Goal: Task Accomplishment & Management: Use online tool/utility

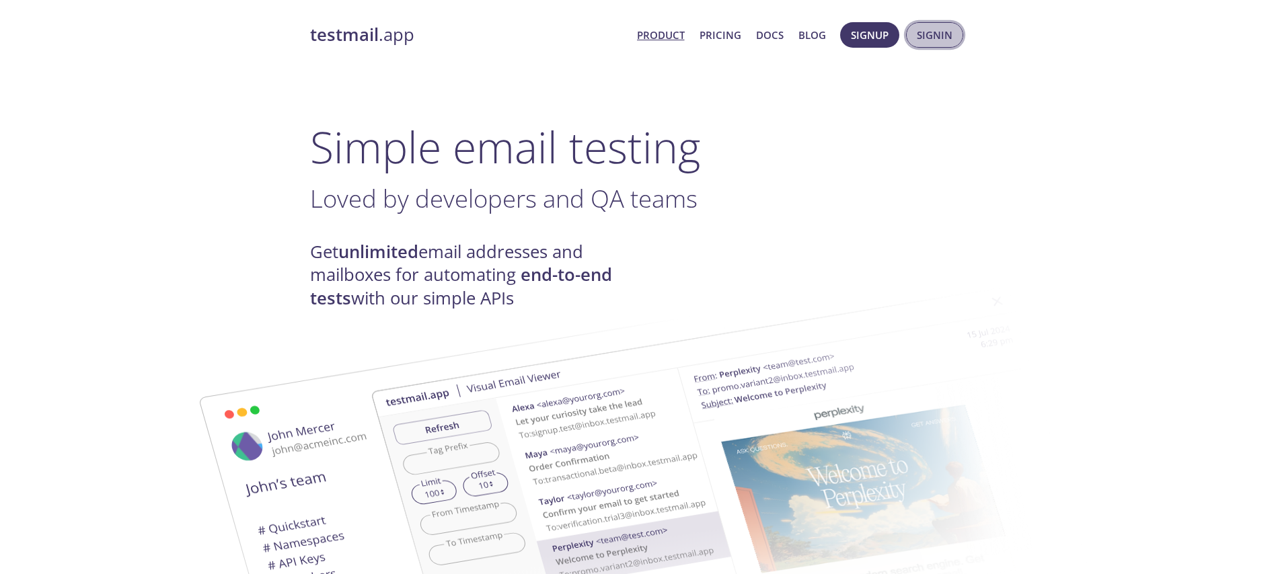
click at [921, 41] on span "Signin" at bounding box center [935, 34] width 36 height 17
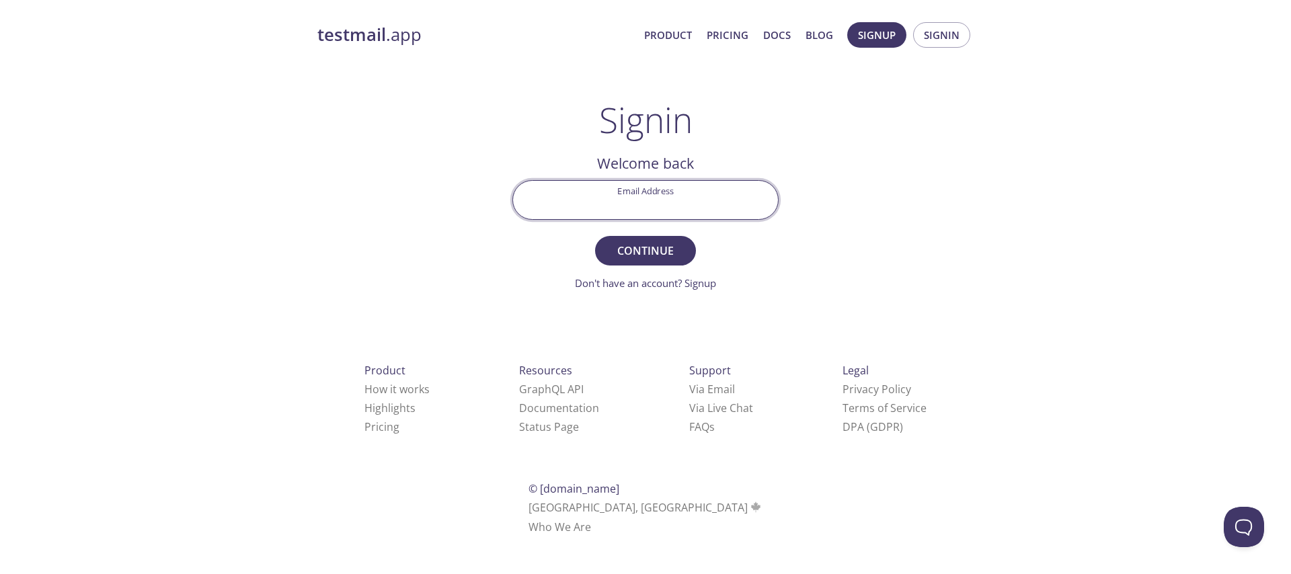
click at [709, 202] on input "Email Address" at bounding box center [645, 200] width 265 height 38
type input "[EMAIL_ADDRESS][DOMAIN_NAME]"
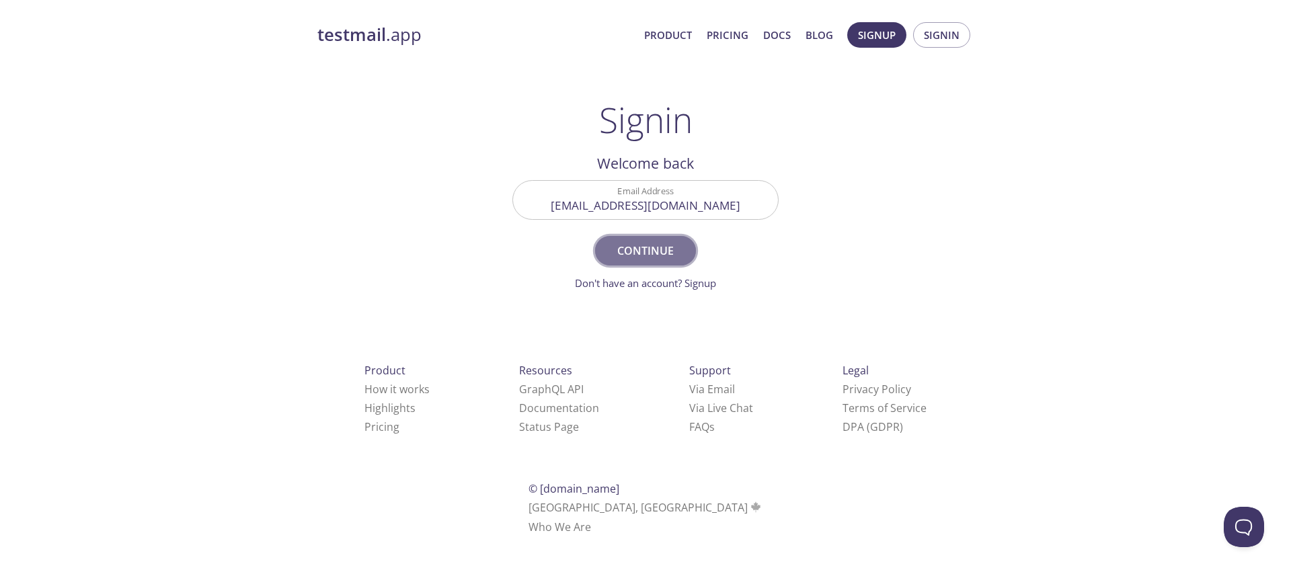
click at [660, 255] on span "Continue" at bounding box center [645, 250] width 71 height 19
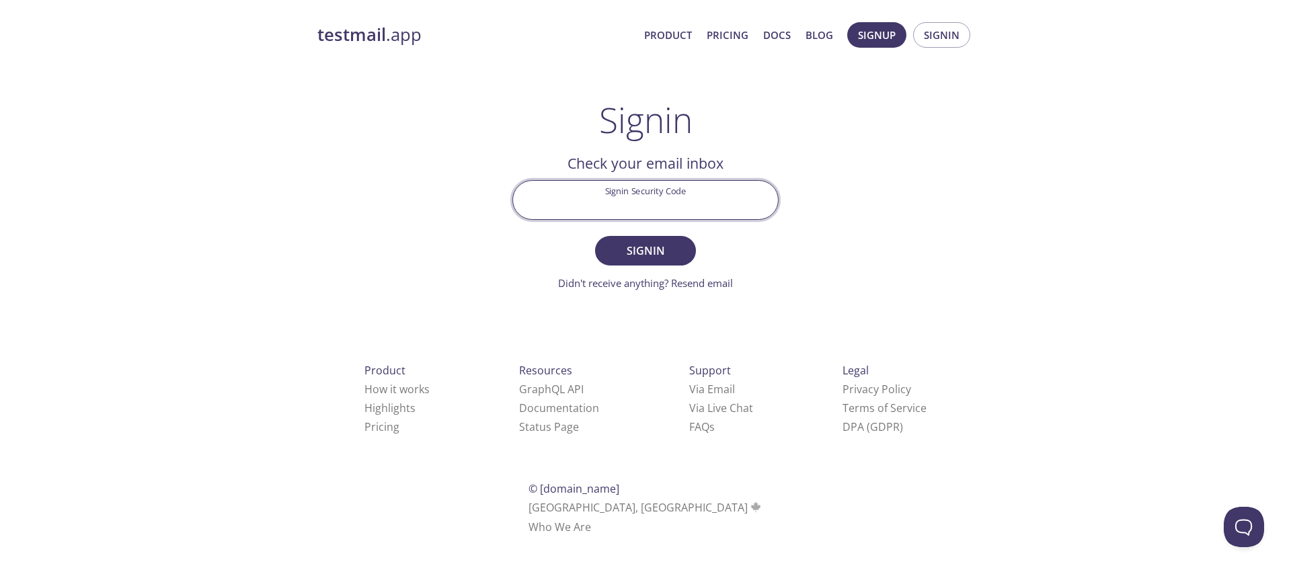
click at [675, 191] on input "Signin Security Code" at bounding box center [645, 200] width 265 height 38
paste input "XSBQ532"
type input "XSBQ532"
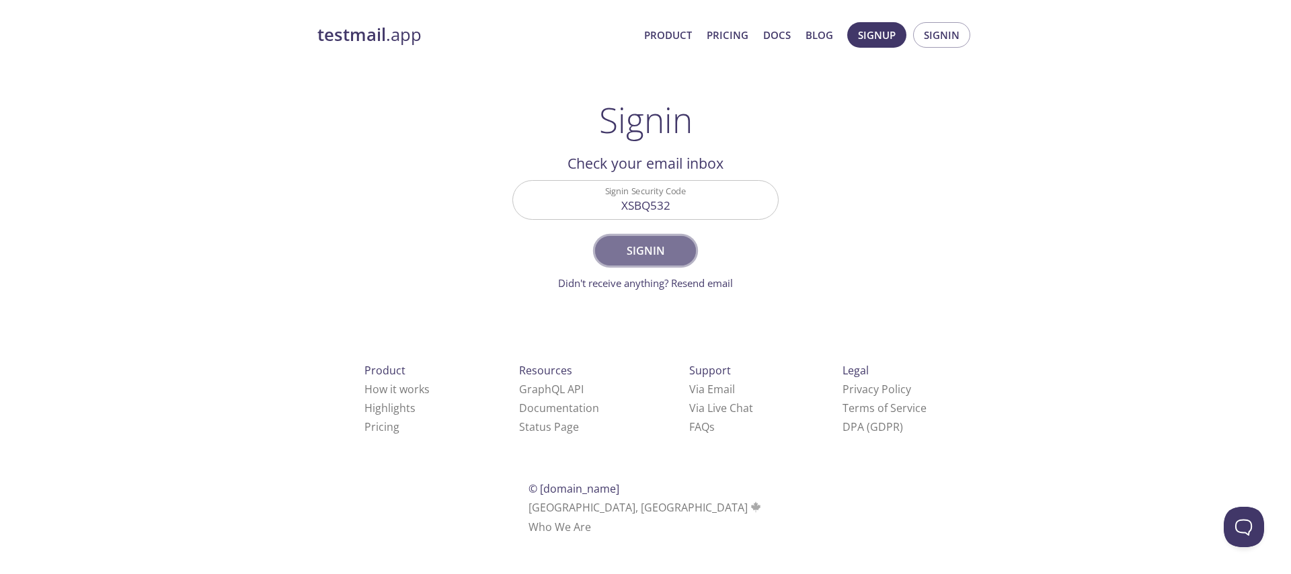
click at [628, 254] on span "Signin" at bounding box center [645, 250] width 71 height 19
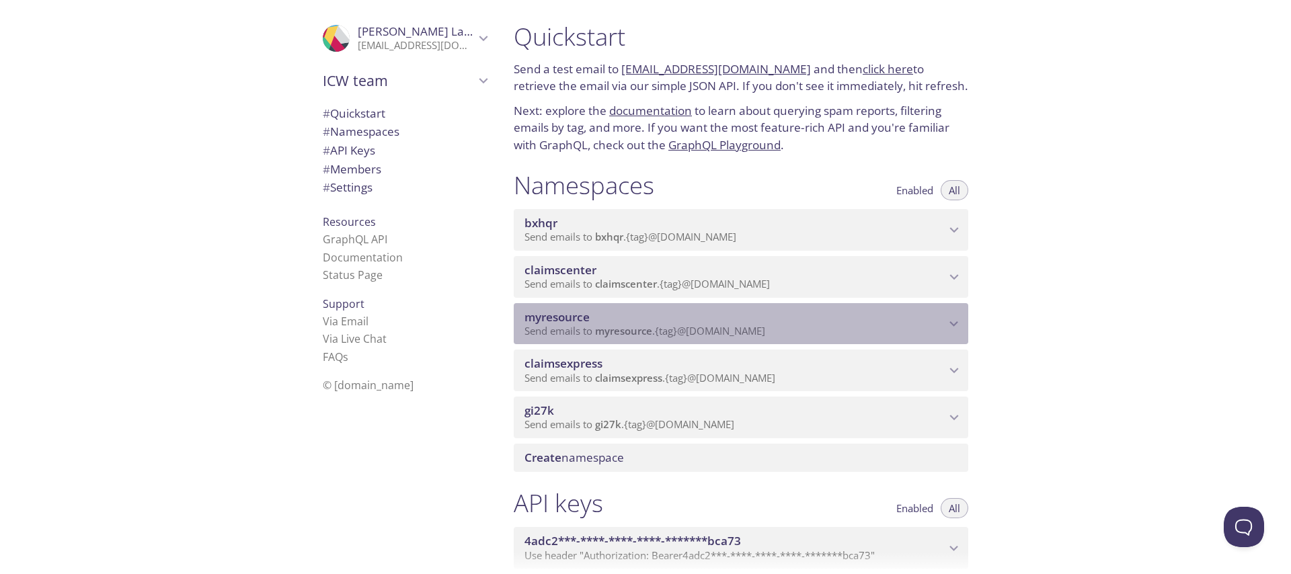
click at [657, 323] on span "myresource" at bounding box center [735, 317] width 421 height 15
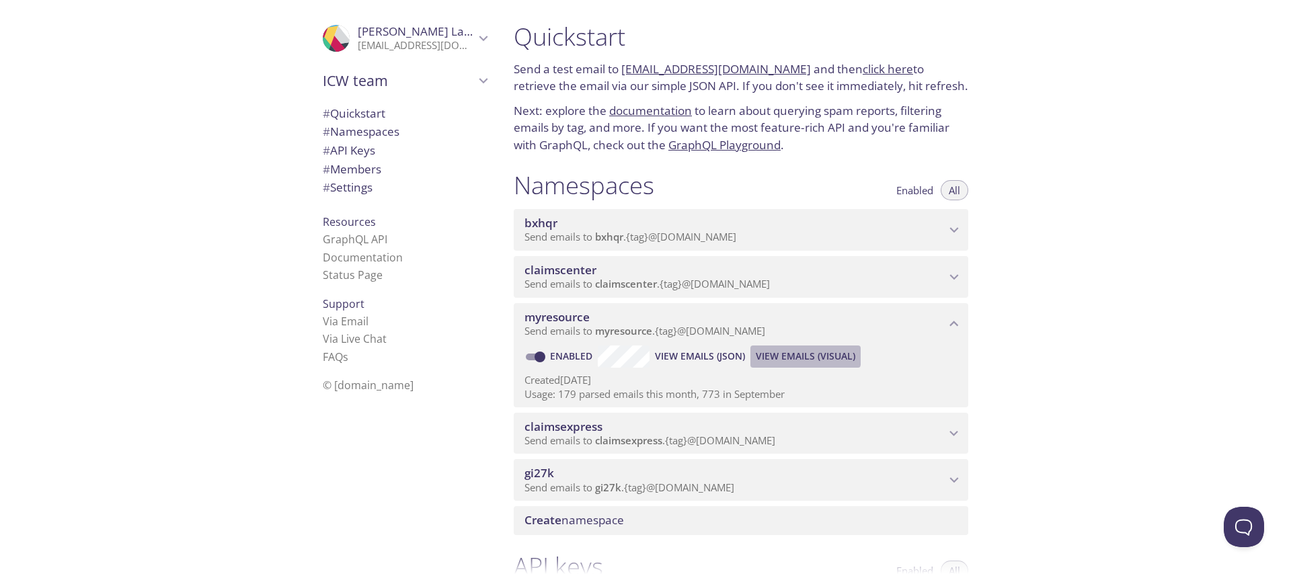
click at [763, 353] on span "View Emails (Visual)" at bounding box center [806, 356] width 100 height 16
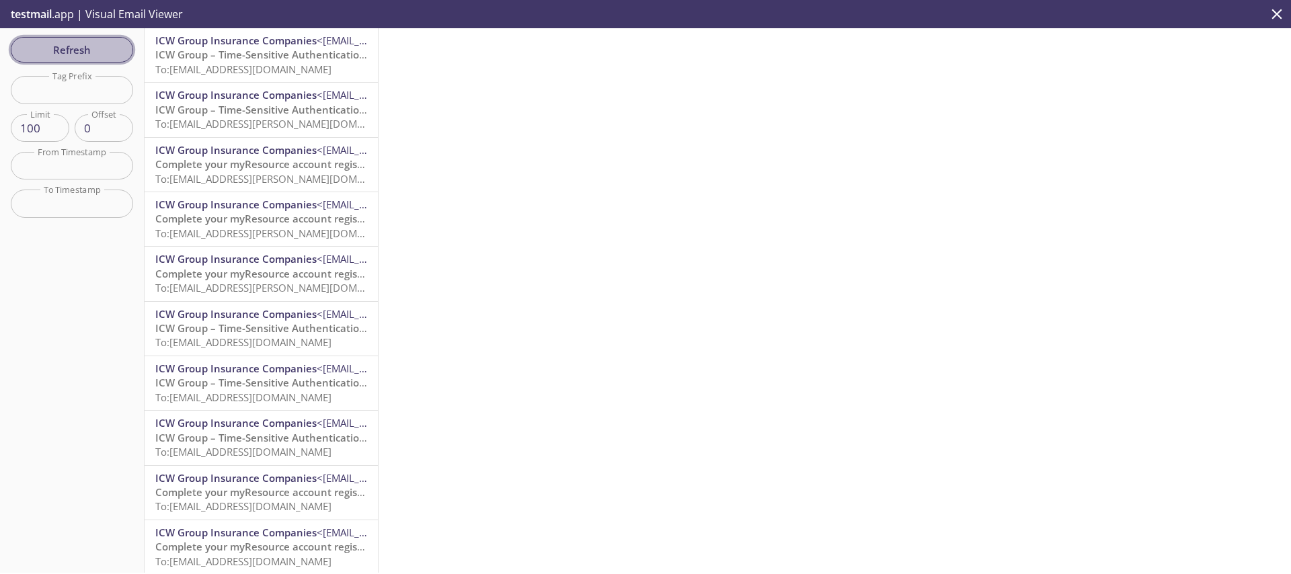
click at [52, 48] on span "Refresh" at bounding box center [72, 49] width 101 height 17
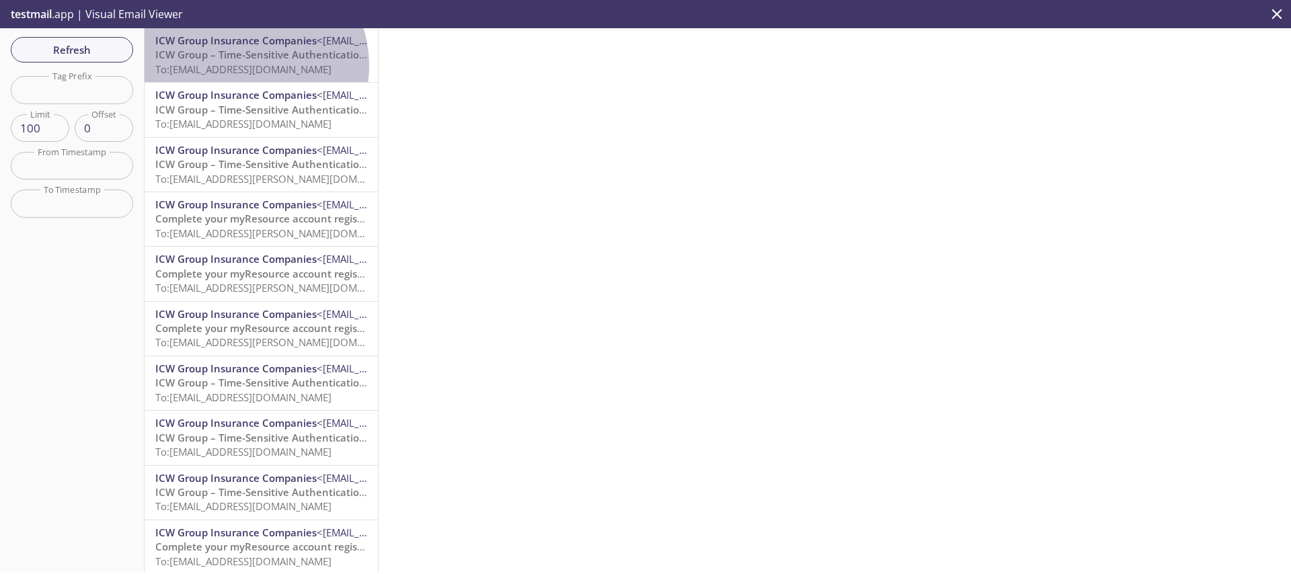
click at [241, 66] on span "To: [EMAIL_ADDRESS][DOMAIN_NAME]" at bounding box center [243, 69] width 176 height 13
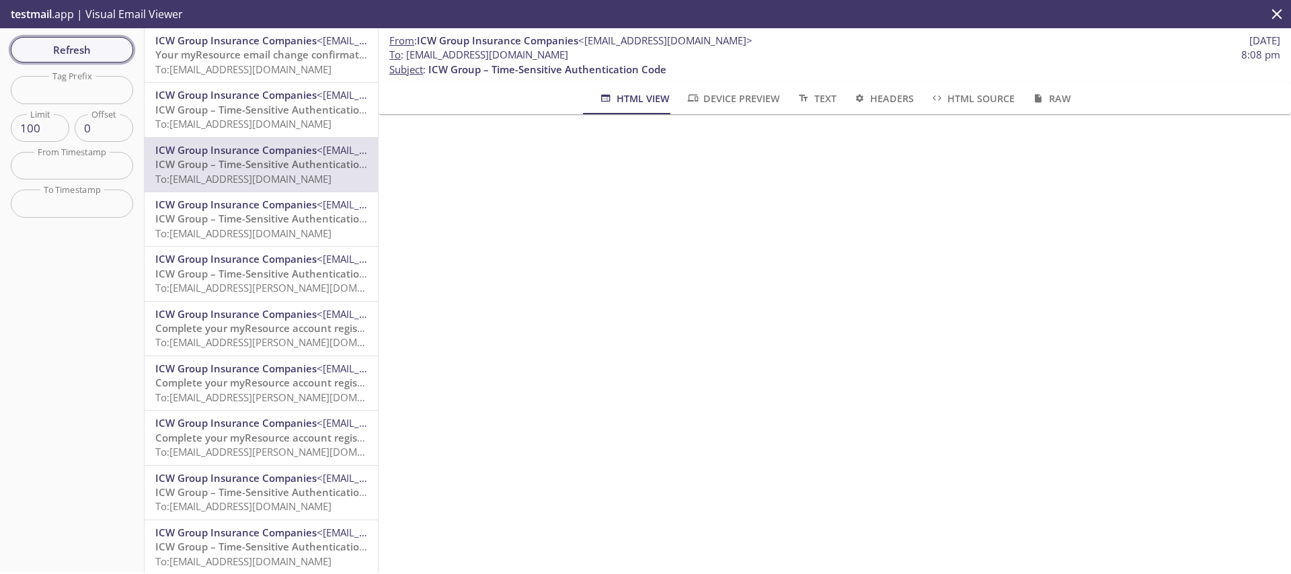
click at [88, 46] on span "Refresh" at bounding box center [72, 49] width 101 height 17
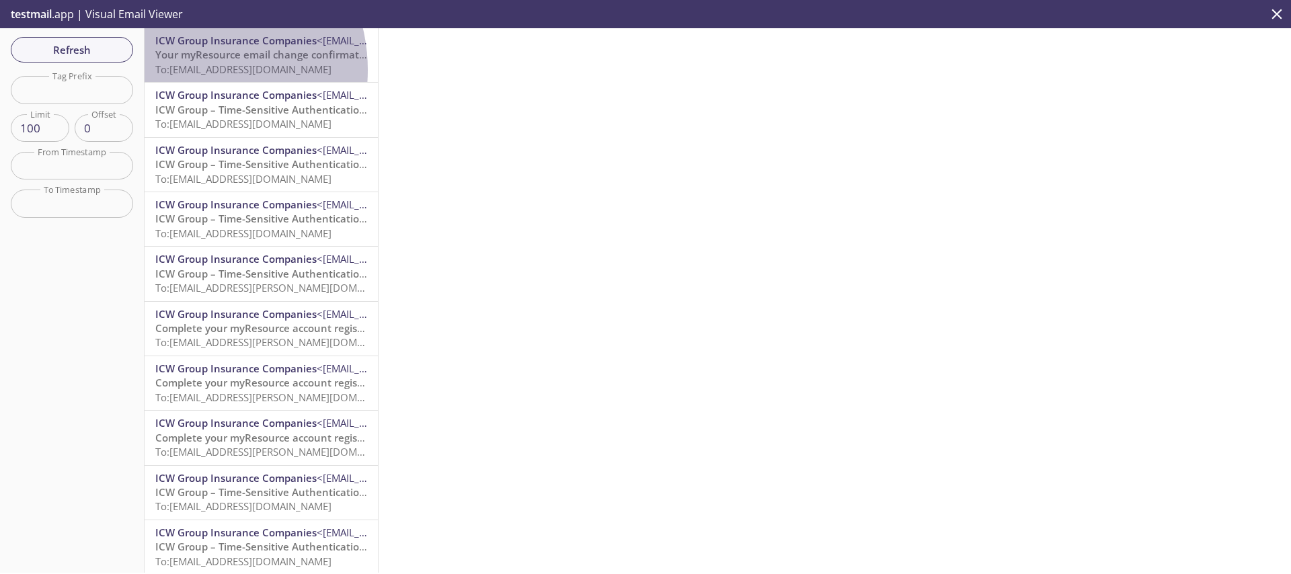
click at [187, 70] on span "To: myresource.kelvin22@inbox.testmail.app" at bounding box center [243, 69] width 176 height 13
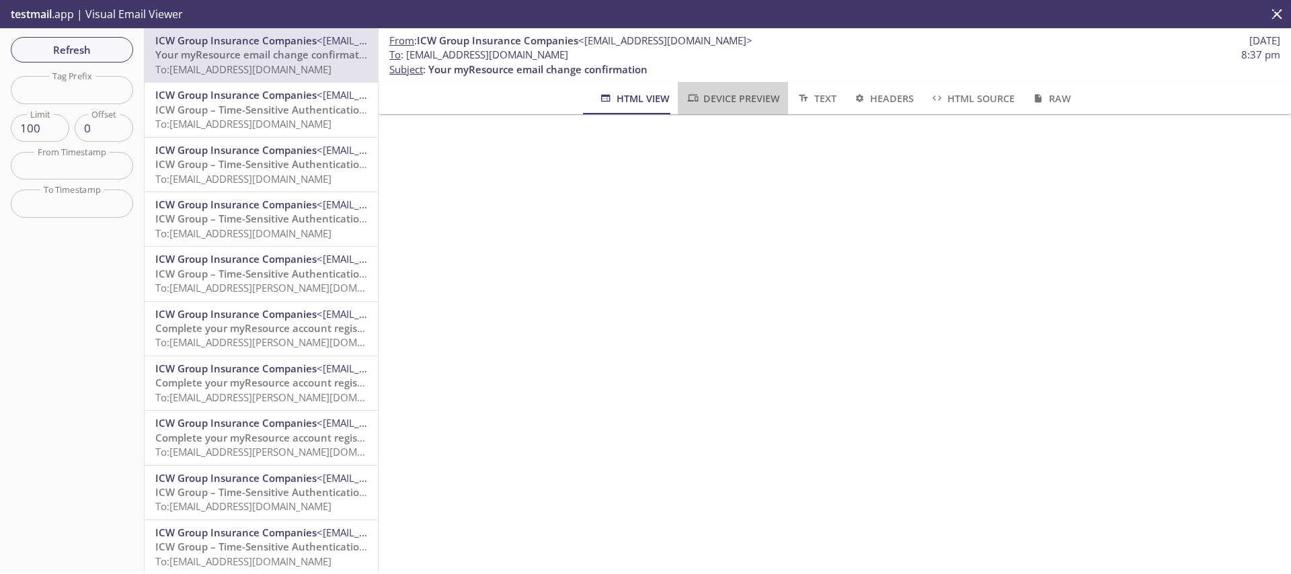
click at [734, 97] on span "Device Preview" at bounding box center [733, 98] width 94 height 17
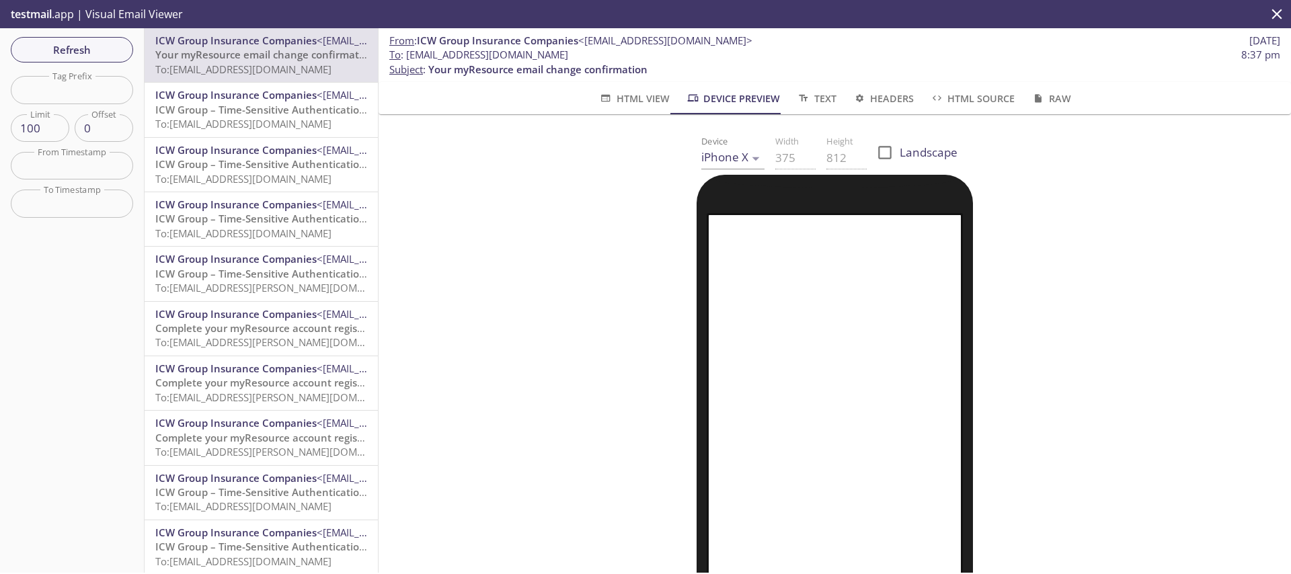
click at [740, 159] on body ".cls-1 { fill: #6d5ca8; } .cls-2 { fill: #3fc191; } .cls-3 { fill: #3b4752; } .…" at bounding box center [645, 287] width 1291 height 574
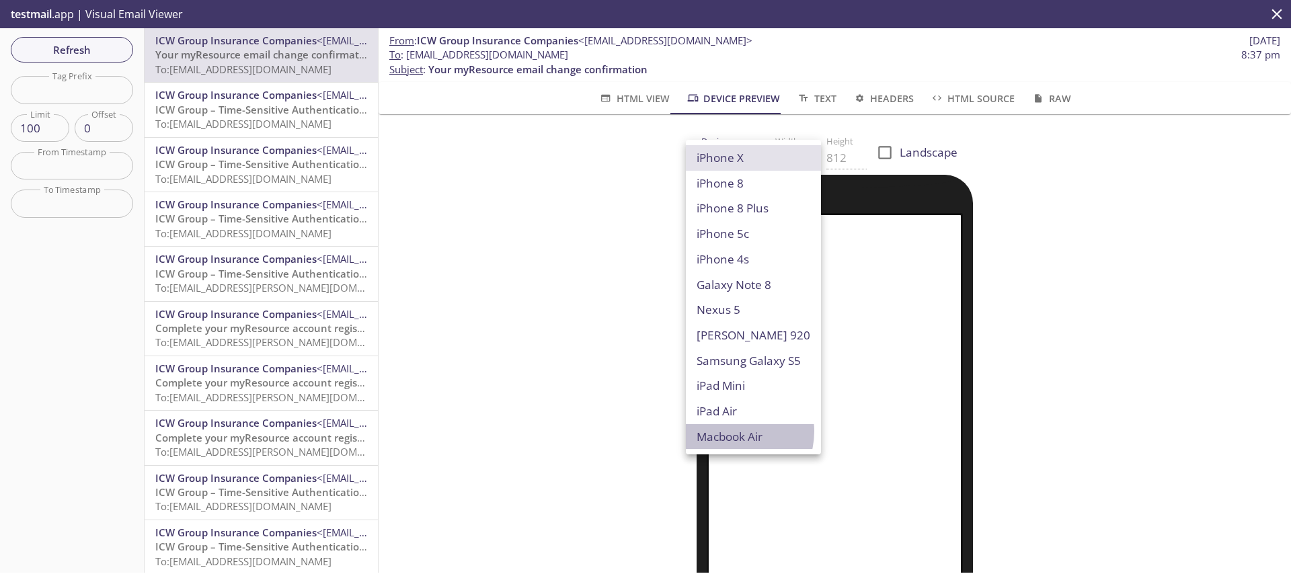
click at [732, 432] on li "Macbook Air" at bounding box center [753, 437] width 135 height 26
type input "Macbook Air"
type input "960"
type input "600"
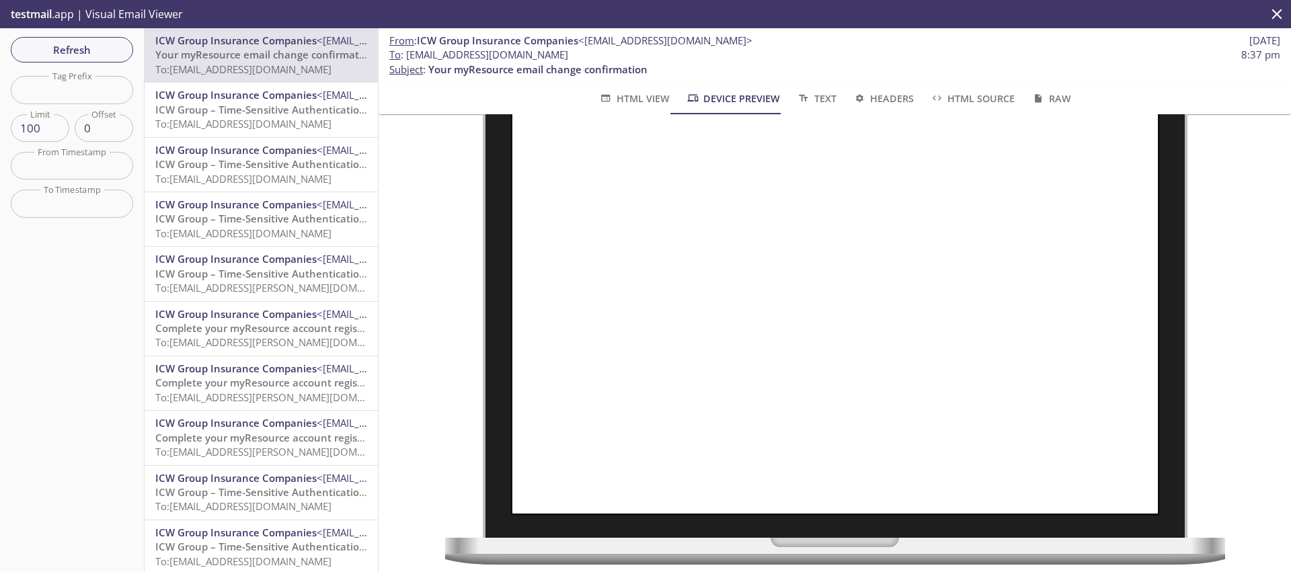
scroll to position [96, 0]
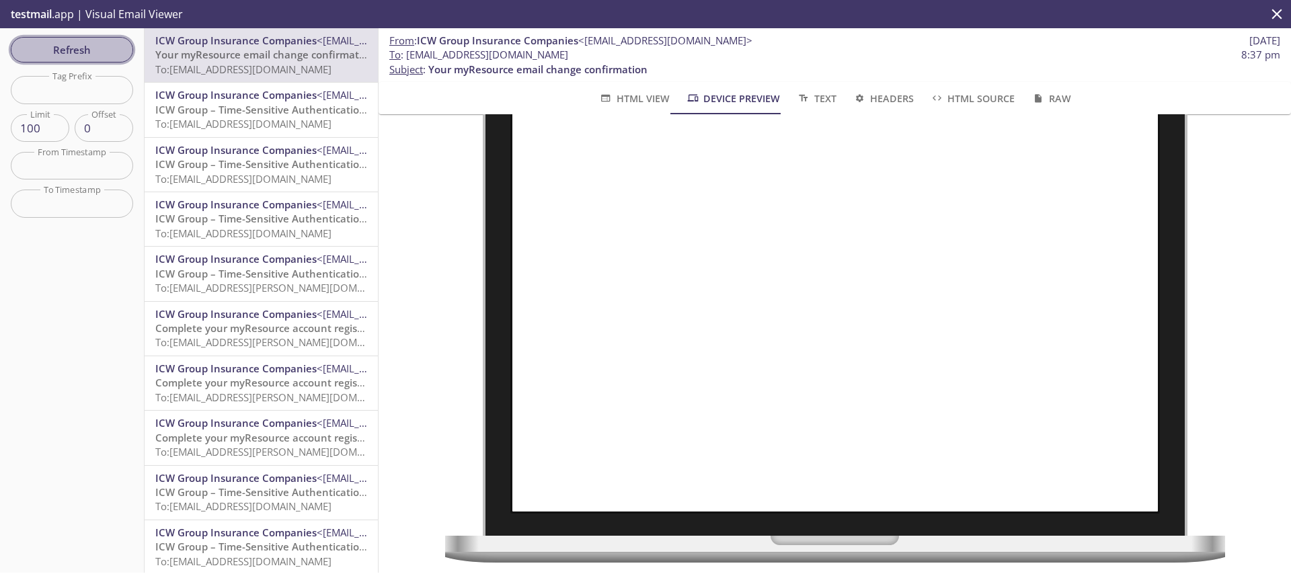
click at [58, 50] on span "Refresh" at bounding box center [72, 49] width 101 height 17
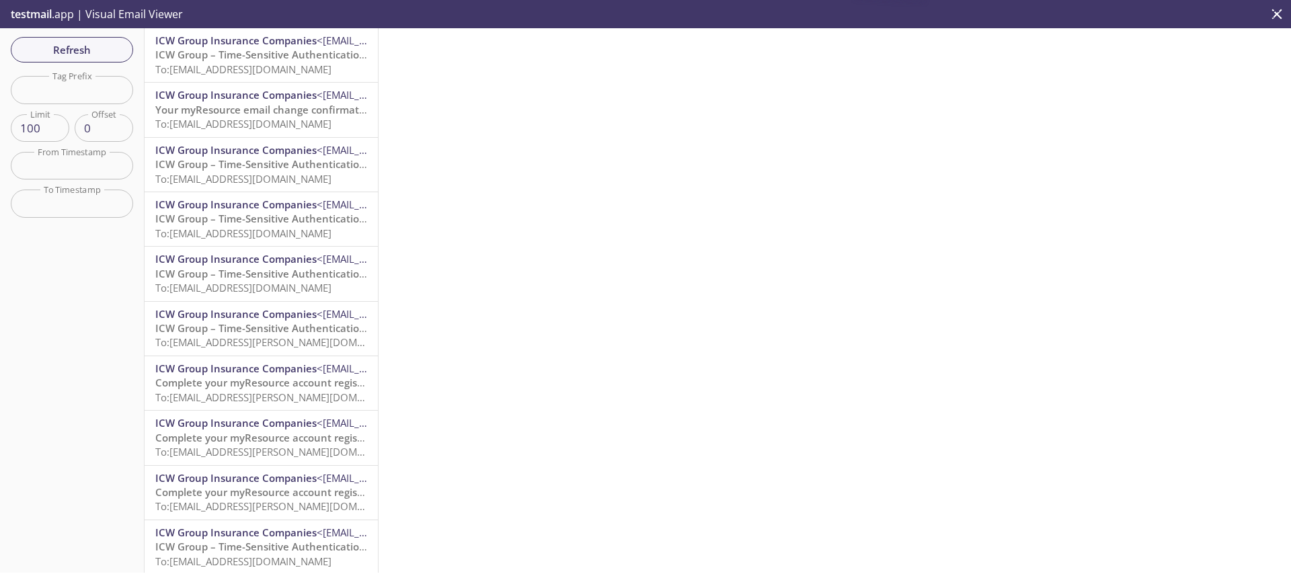
click at [239, 52] on span "ICW Group – Time-Sensitive Authentication Code" at bounding box center [274, 54] width 238 height 13
